Goal: Navigation & Orientation: Find specific page/section

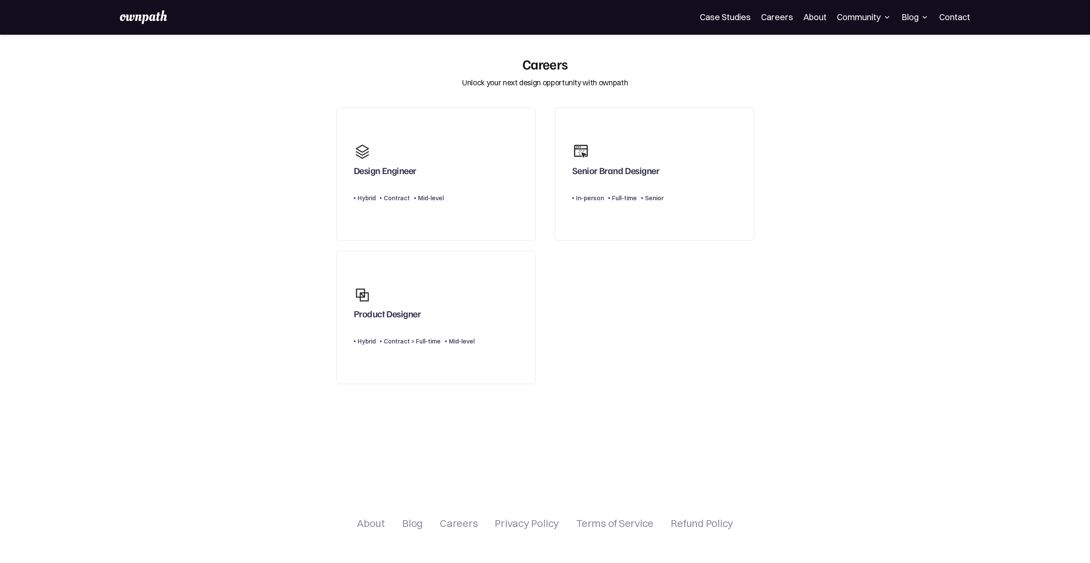
click at [123, 22] on img at bounding box center [143, 17] width 47 height 14
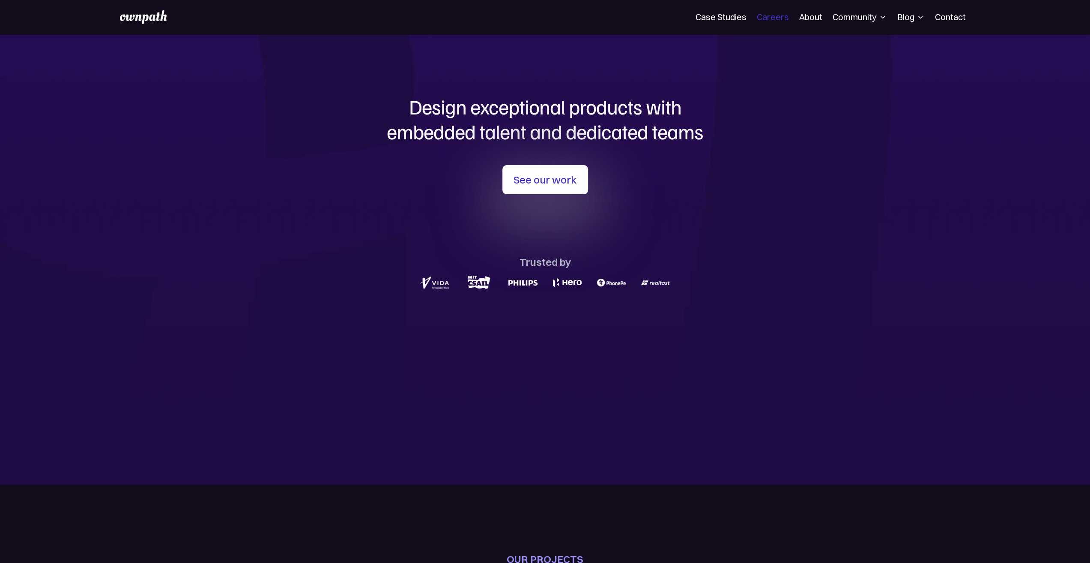
click at [777, 14] on link "Careers" at bounding box center [773, 17] width 32 height 10
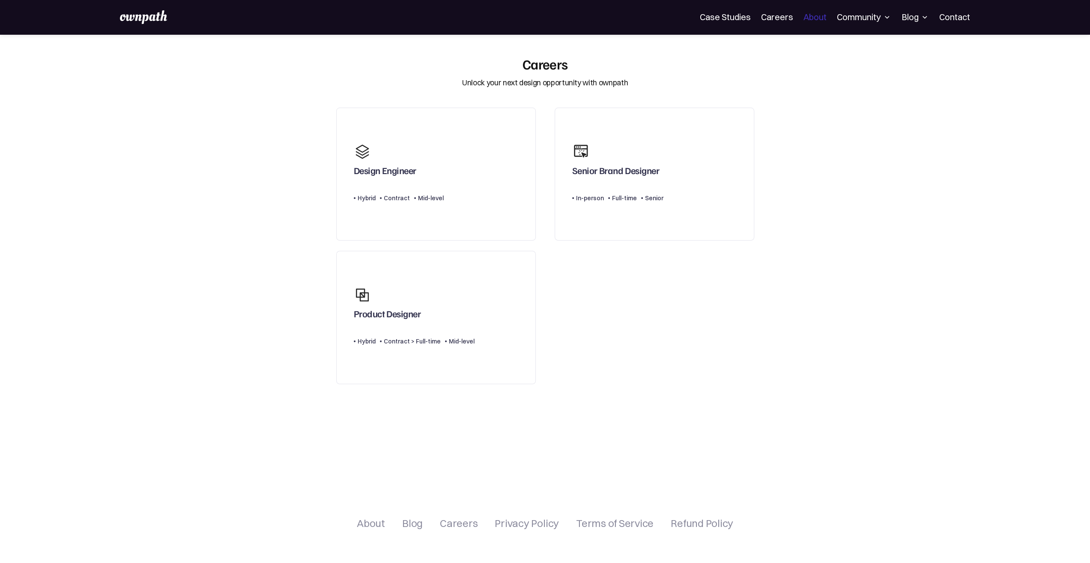
click at [823, 19] on link "About" at bounding box center [815, 17] width 23 height 10
